Goal: Task Accomplishment & Management: Complete application form

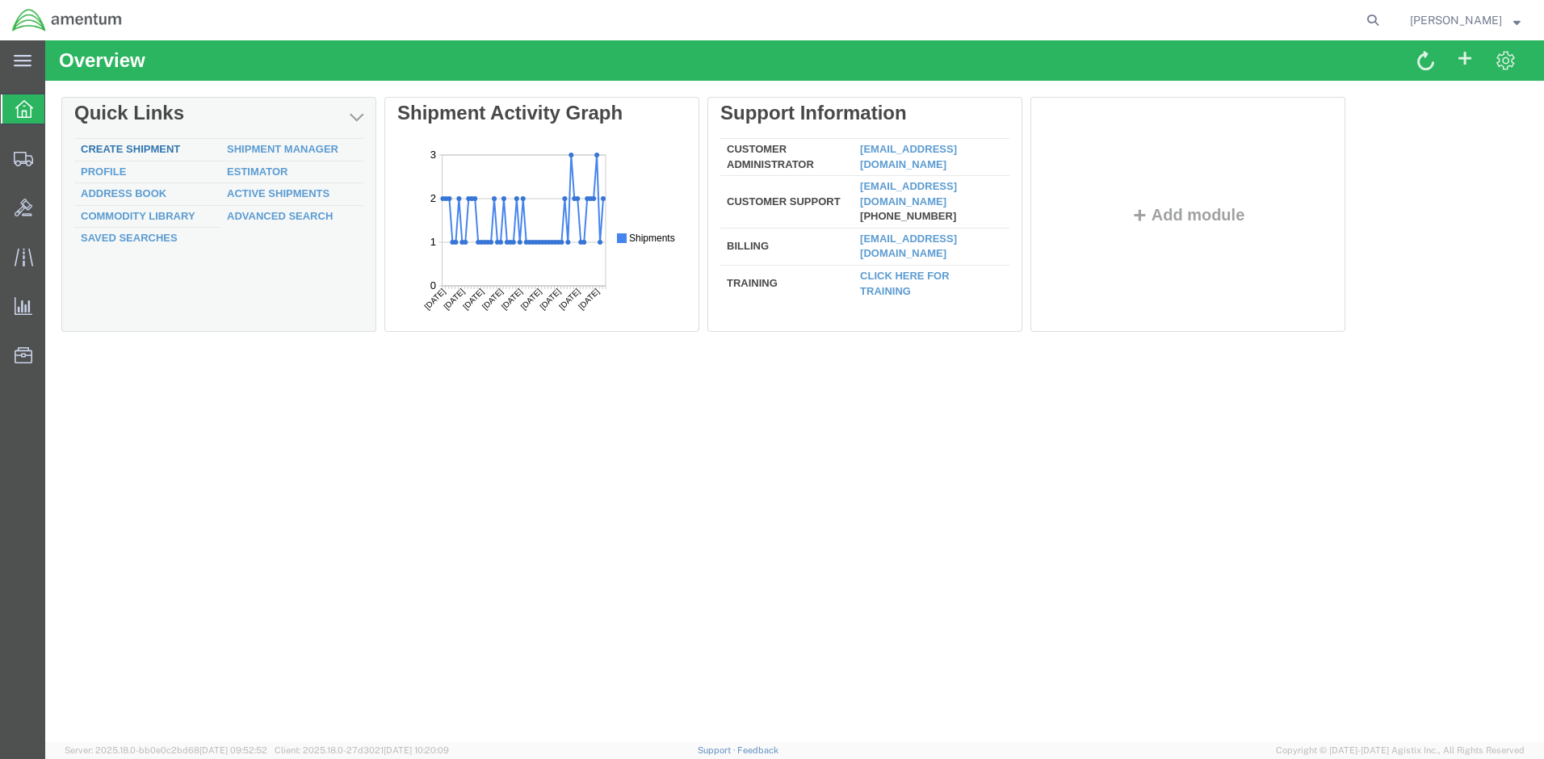
click at [155, 149] on link "Create Shipment" at bounding box center [130, 149] width 99 height 12
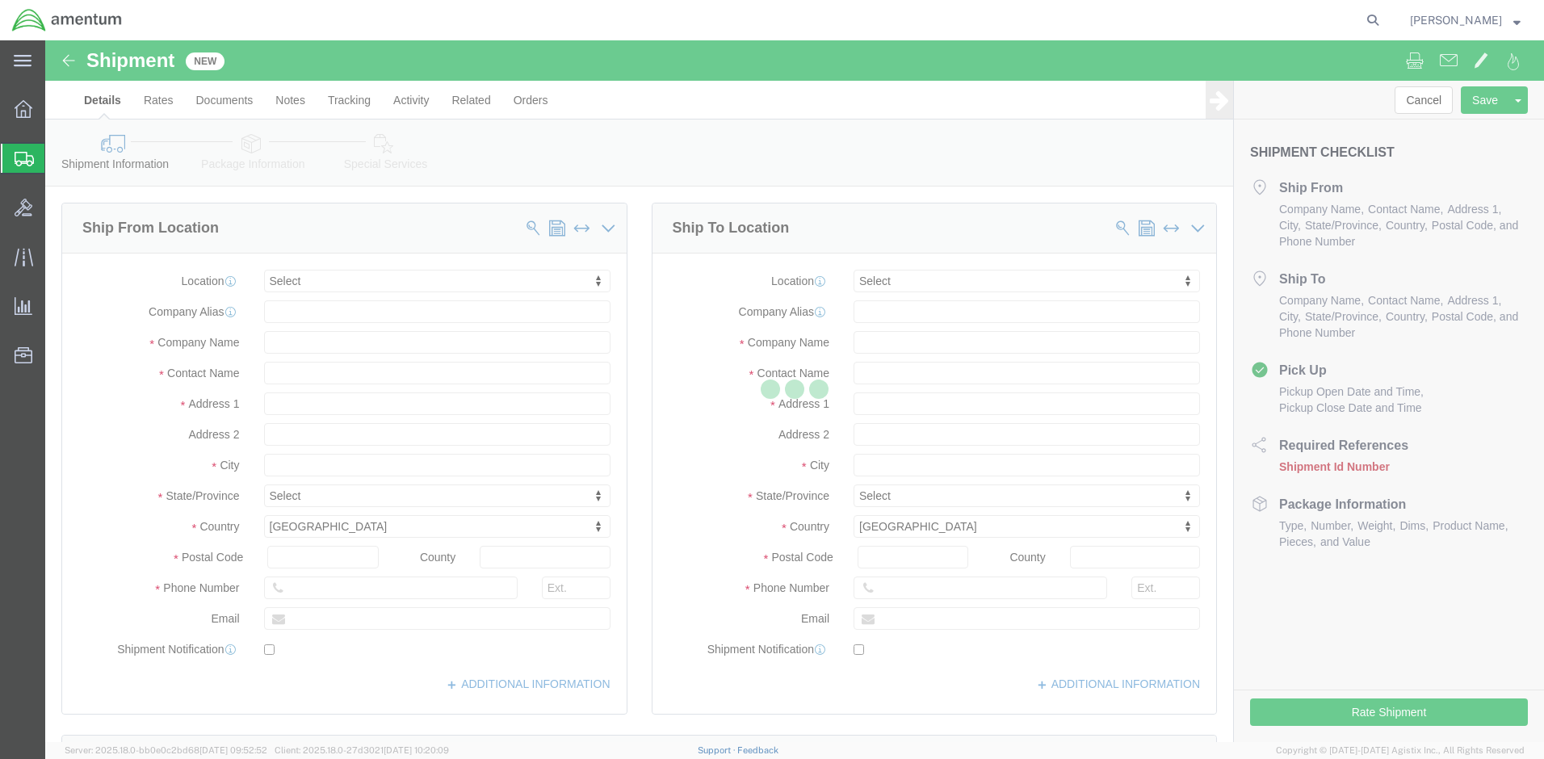
select select
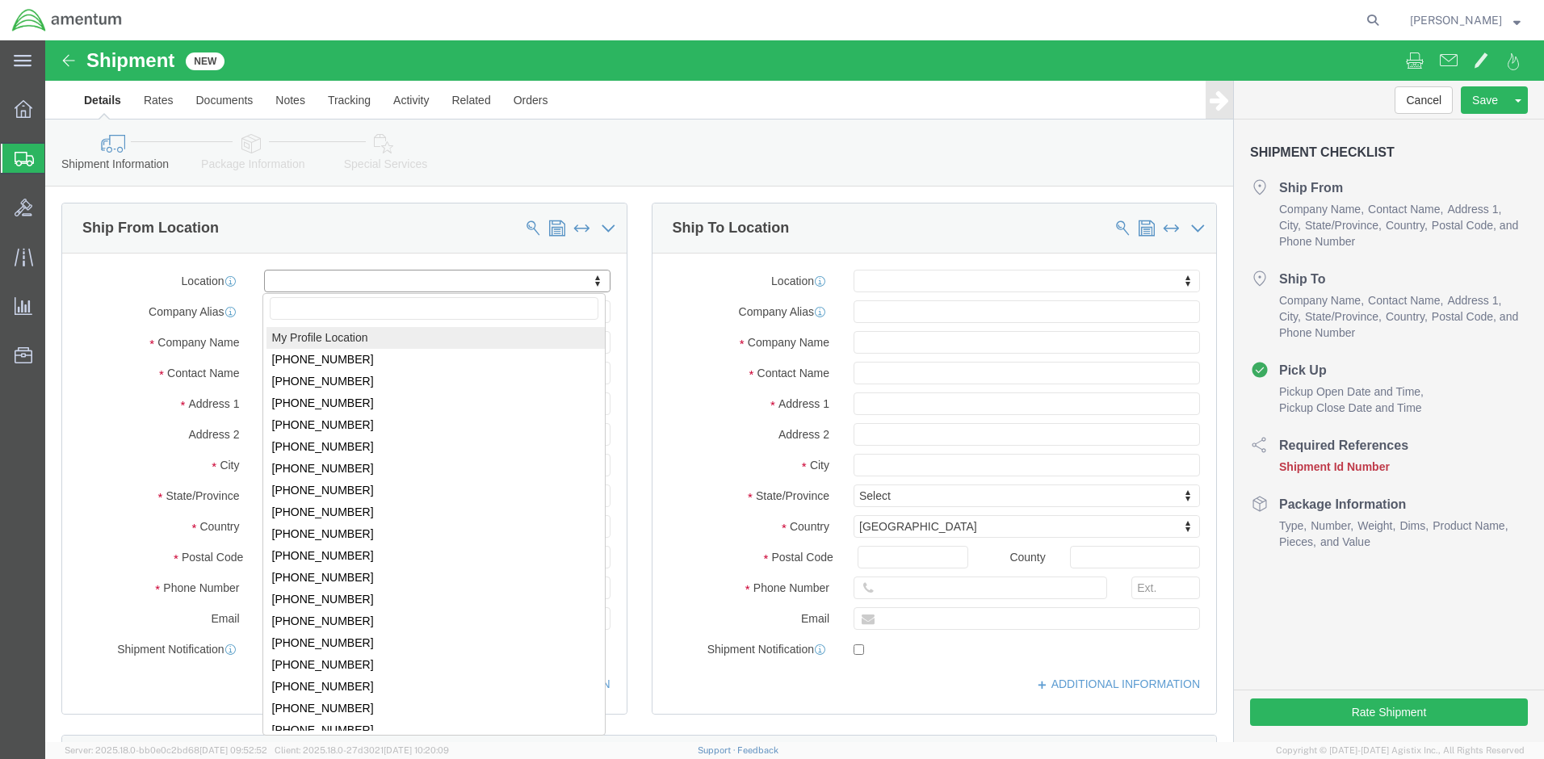
click body "Shipment New Details Rates Documents Notes Tracking Activity Related Orders Can…"
select select "MYPROFILE"
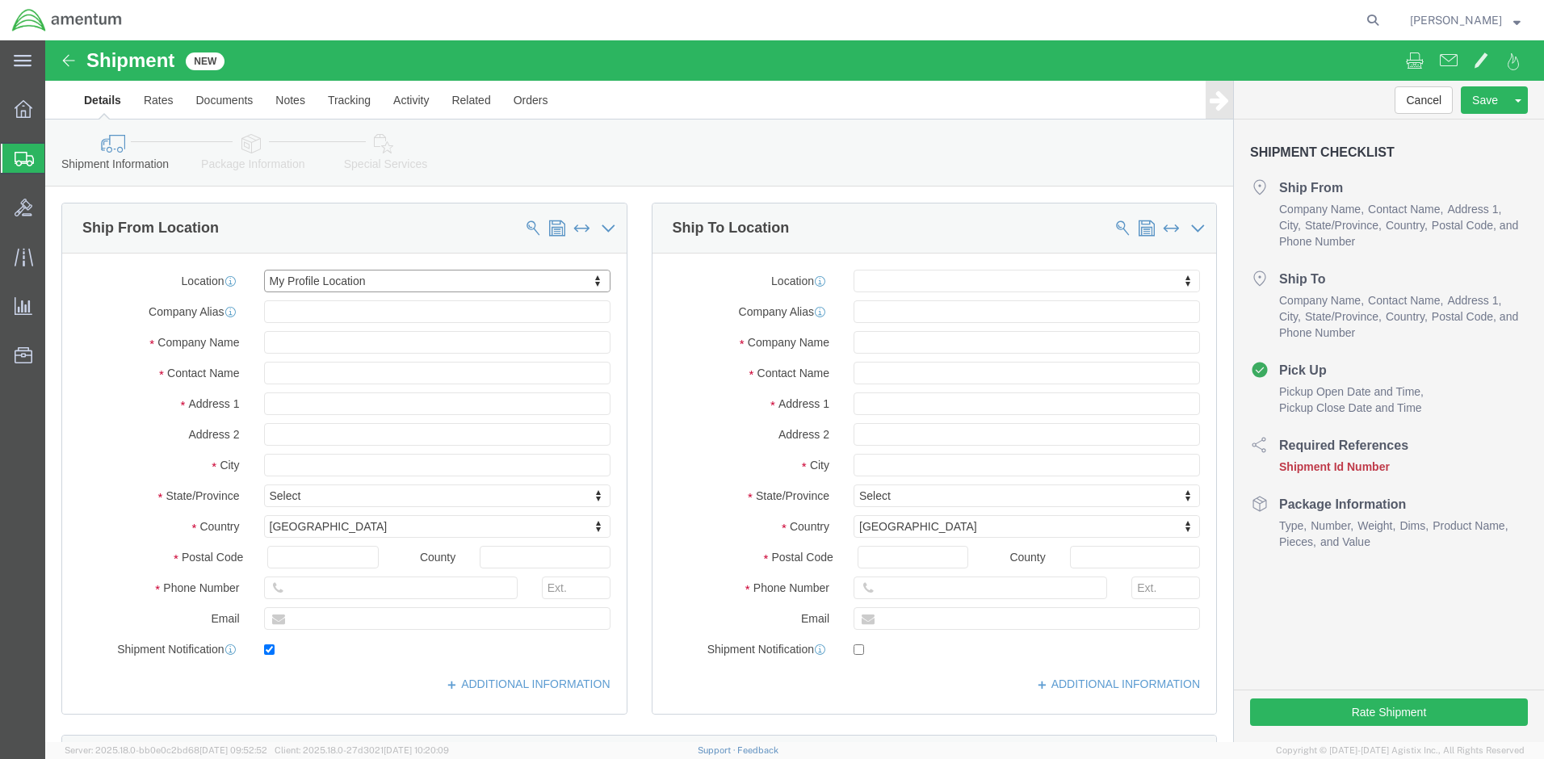
type input "Amentum Services, Inc."
type input "[PERSON_NAME]"
type input "Bldg 1816 NSTF"
type input "Naval Weapons Station"
type input "[GEOGRAPHIC_DATA]"
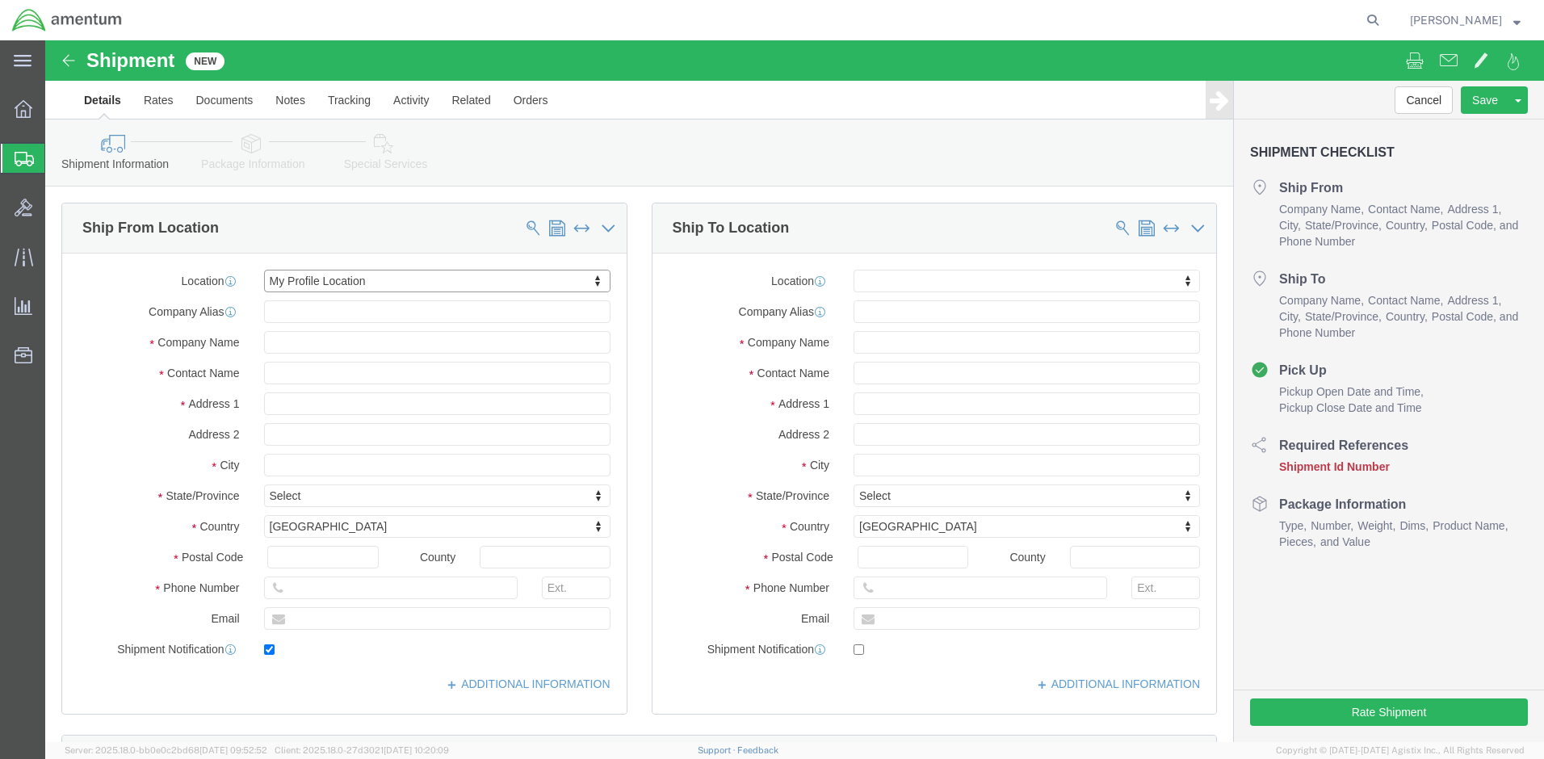
type input "23691"
type input "[PHONE_NUMBER]"
type input "[PERSON_NAME][EMAIL_ADDRESS][PERSON_NAME][DOMAIN_NAME]"
checkbox input "true"
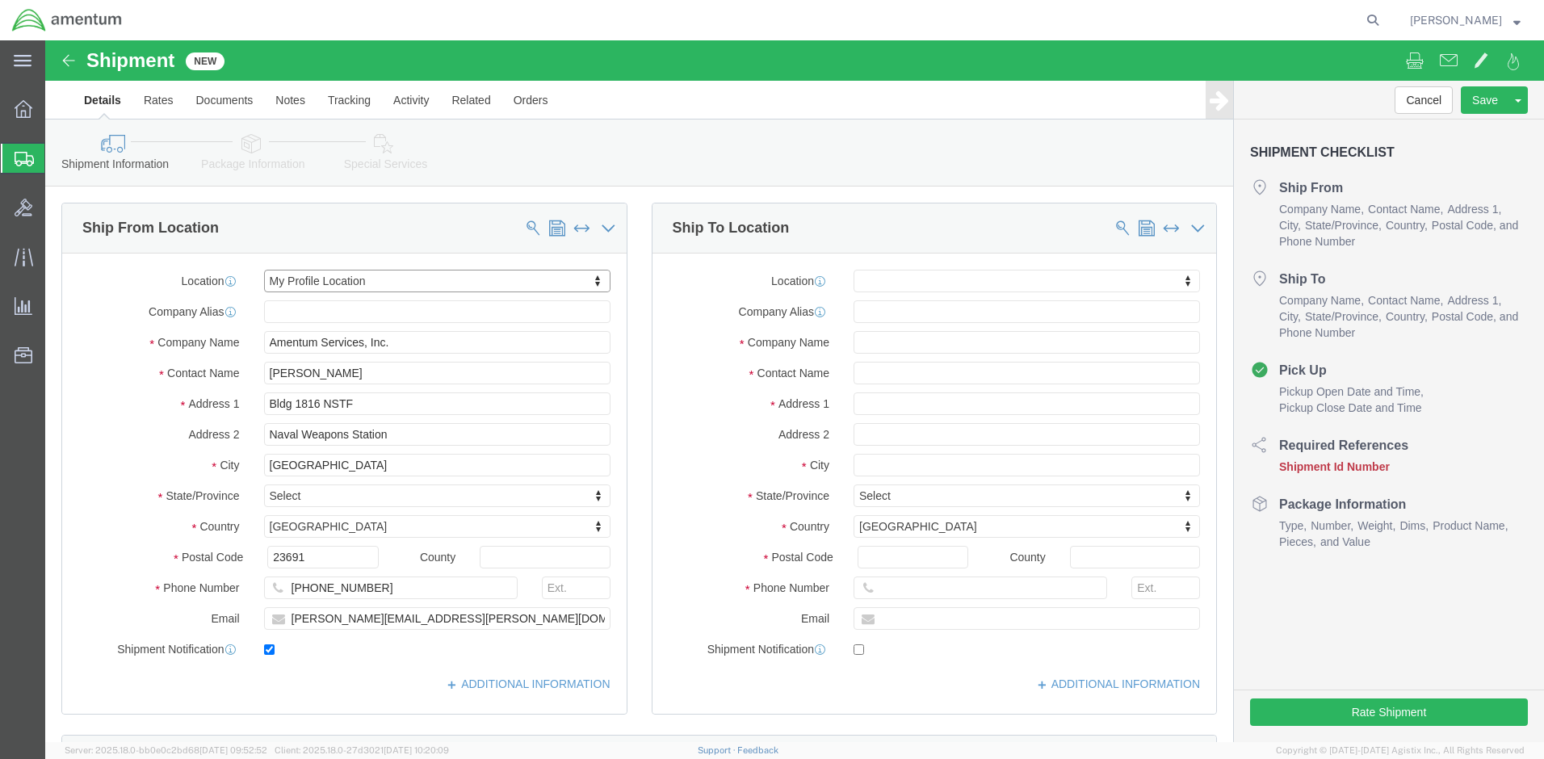
select select "VA"
click input "text"
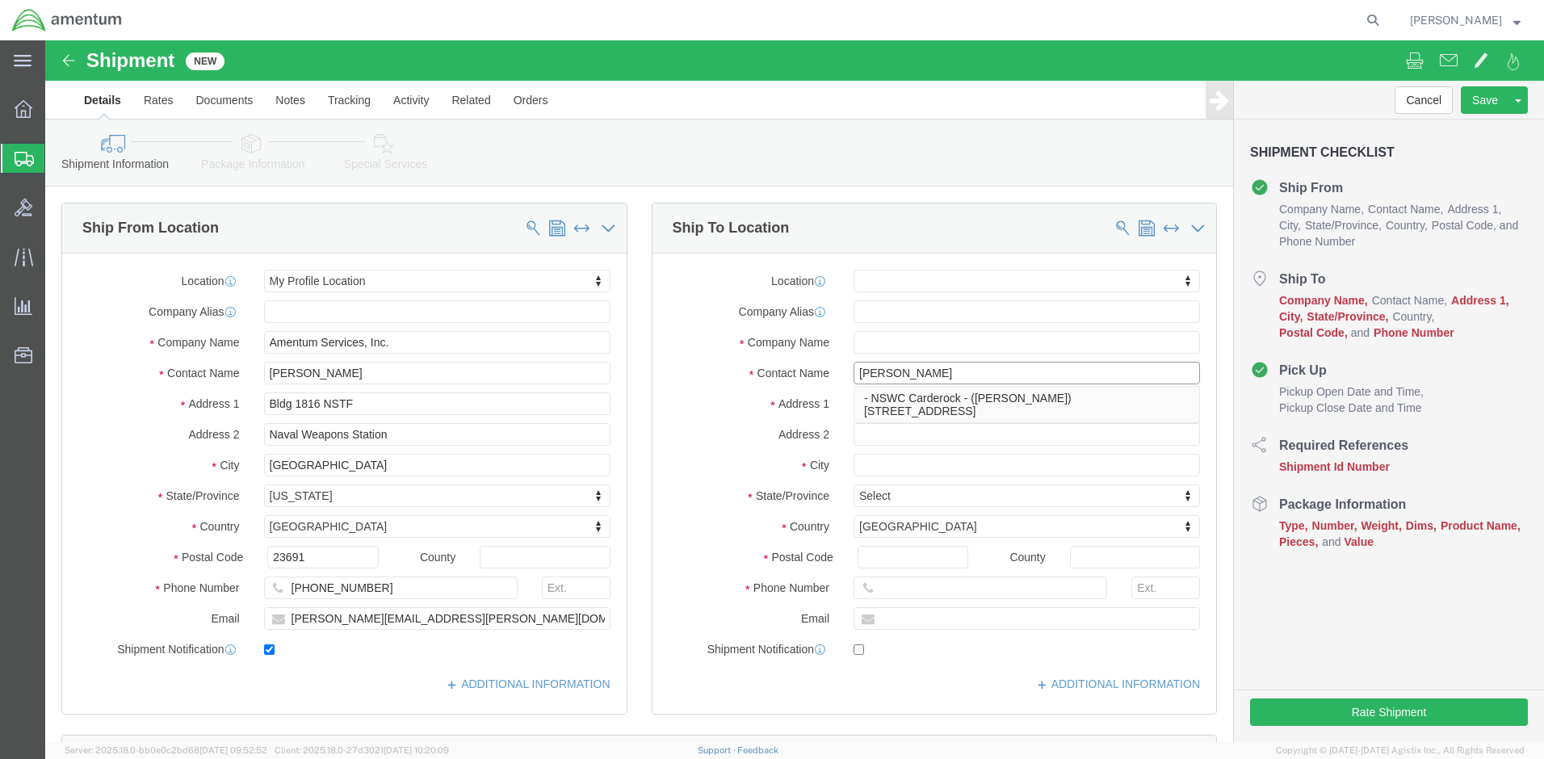
scroll to position [81, 0]
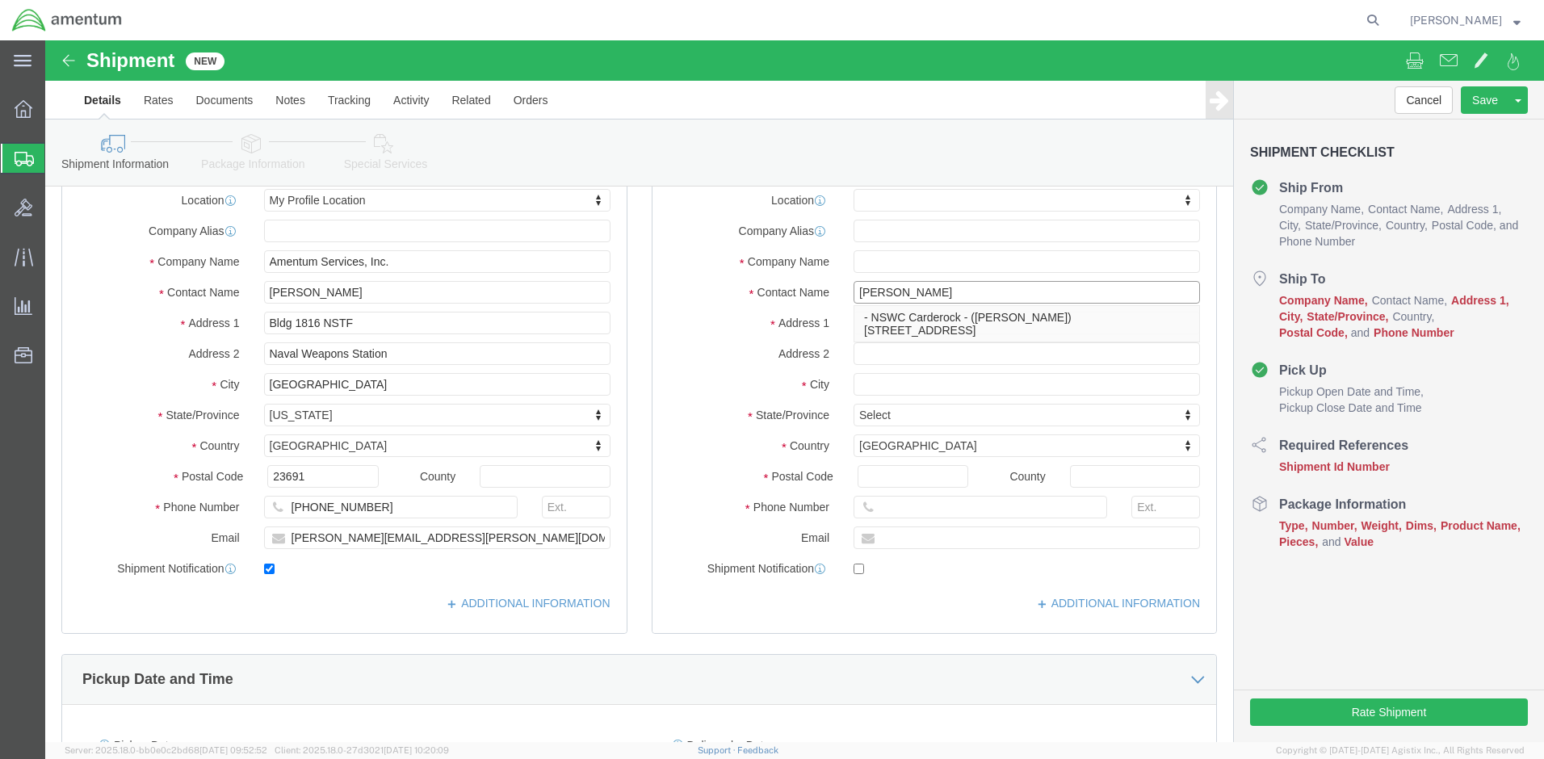
type input "[PERSON_NAME]"
click img
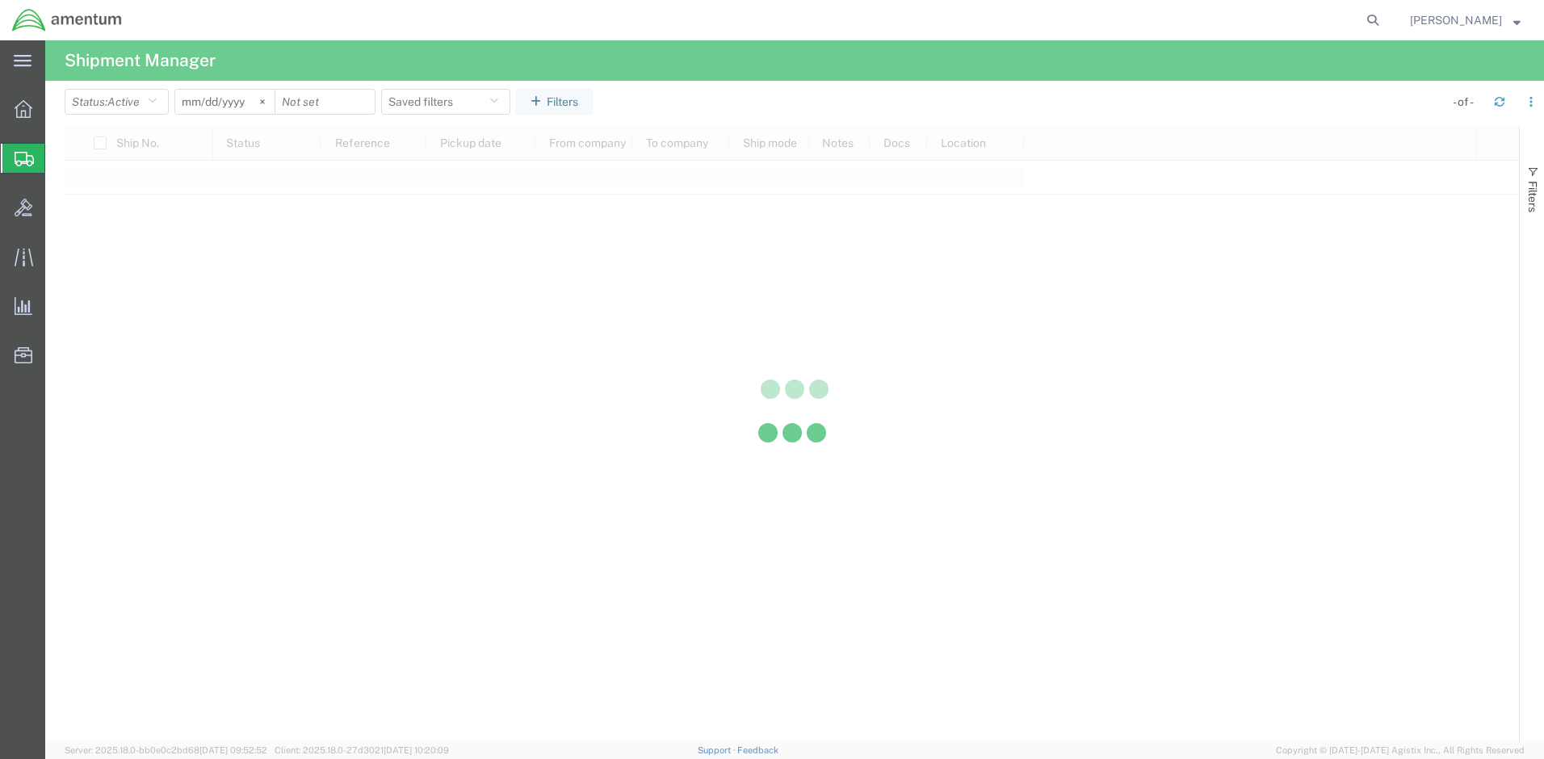
click at [1517, 21] on strong "button" at bounding box center [1516, 20] width 7 height 6
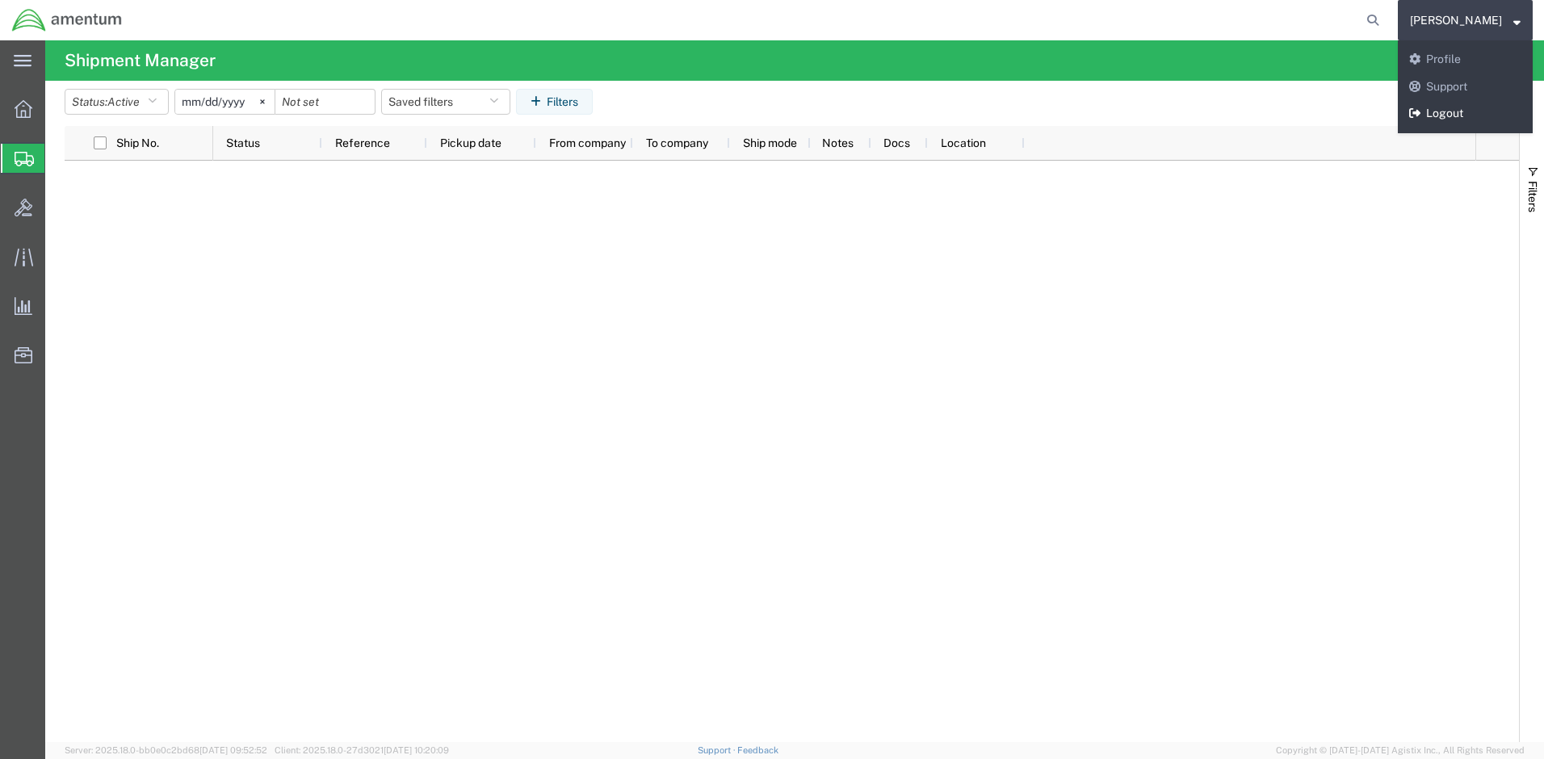
click at [1463, 116] on link "Logout" at bounding box center [1465, 113] width 135 height 27
